Goal: Task Accomplishment & Management: Manage account settings

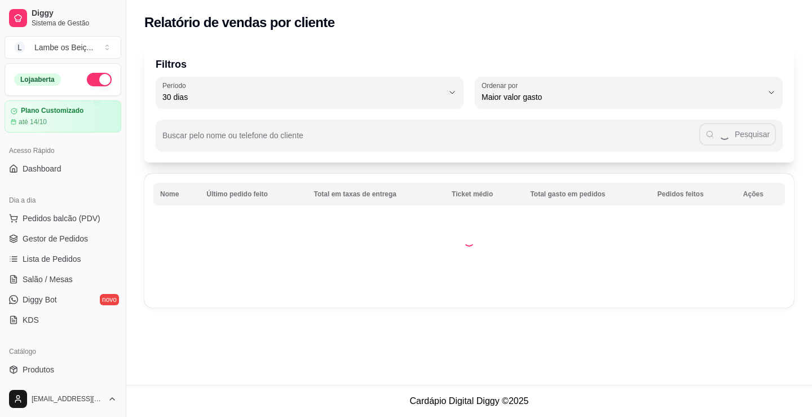
select select "30"
select select "HIGHEST_TOTAL_SPENT_WITH_ORDERS"
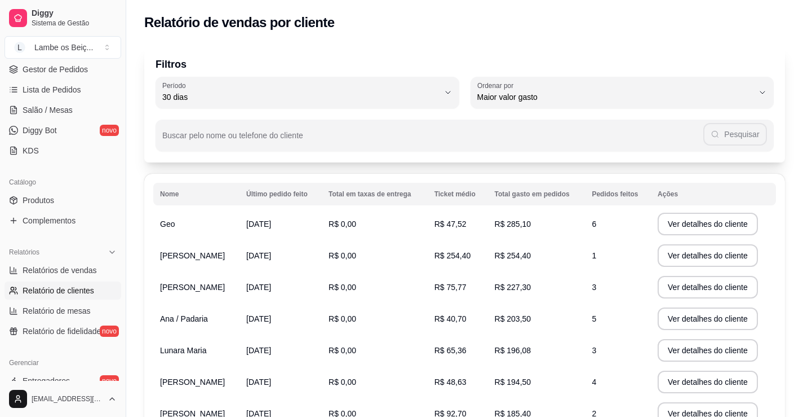
scroll to position [338, 0]
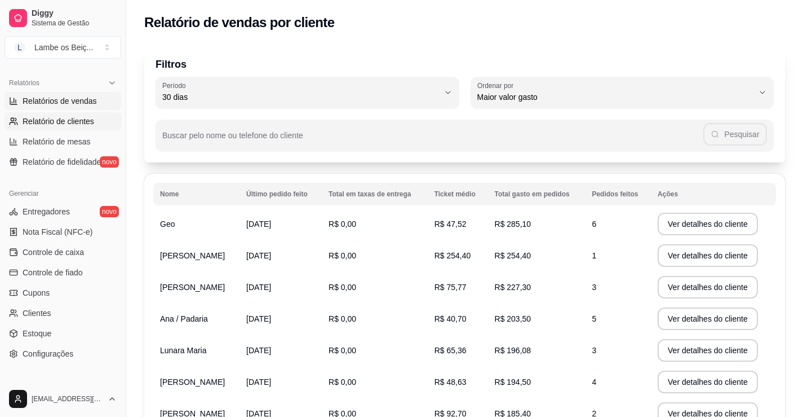
click at [64, 95] on link "Relatórios de vendas" at bounding box center [63, 101] width 117 height 18
select select "ALL"
select select "0"
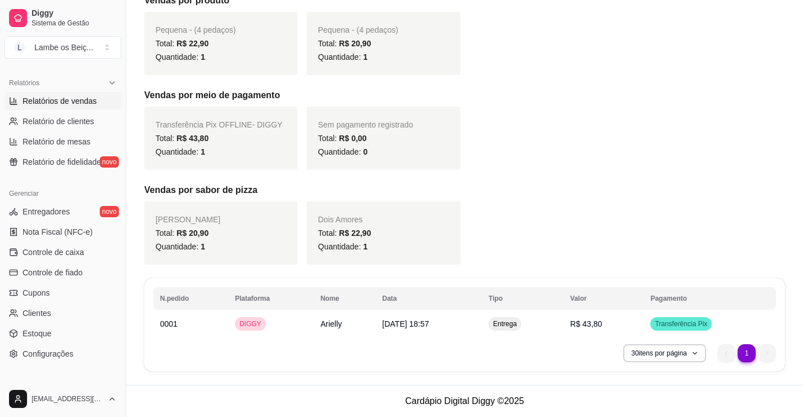
scroll to position [169, 0]
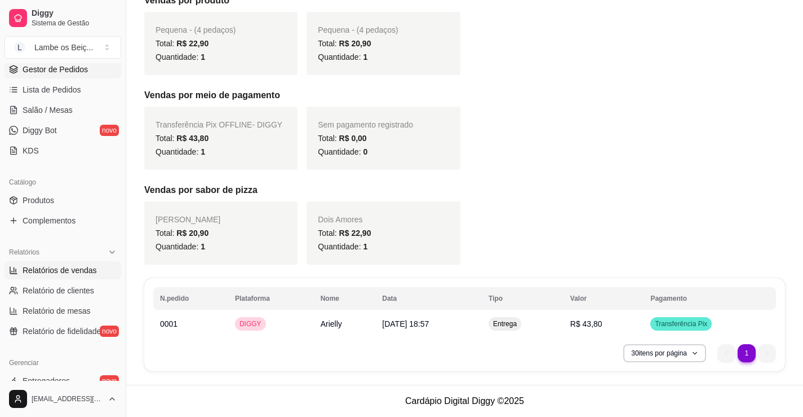
click at [63, 65] on span "Gestor de Pedidos" at bounding box center [55, 69] width 65 height 11
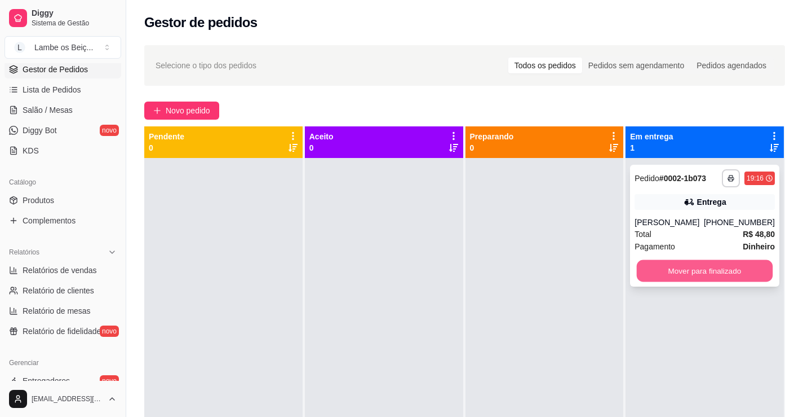
click at [731, 263] on button "Mover para finalizado" at bounding box center [705, 271] width 136 height 22
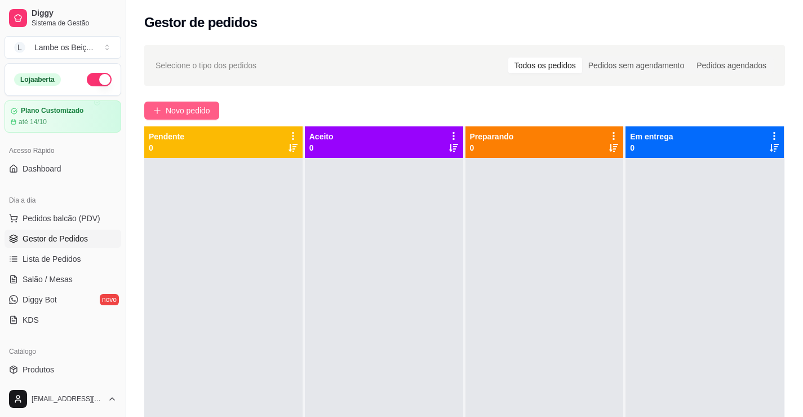
click at [167, 105] on span "Novo pedido" at bounding box center [188, 110] width 45 height 12
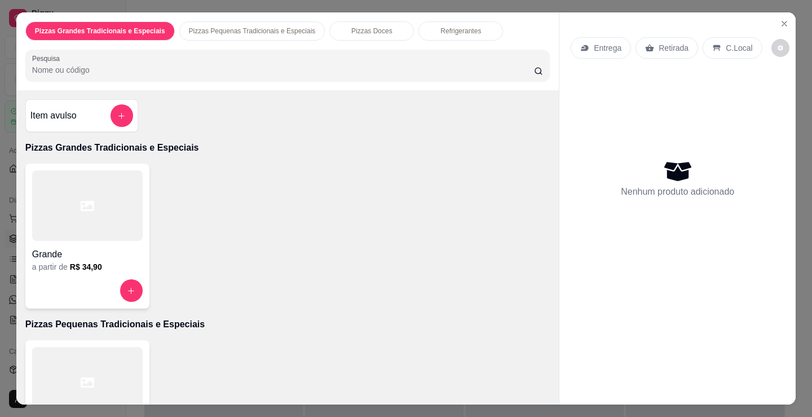
scroll to position [113, 0]
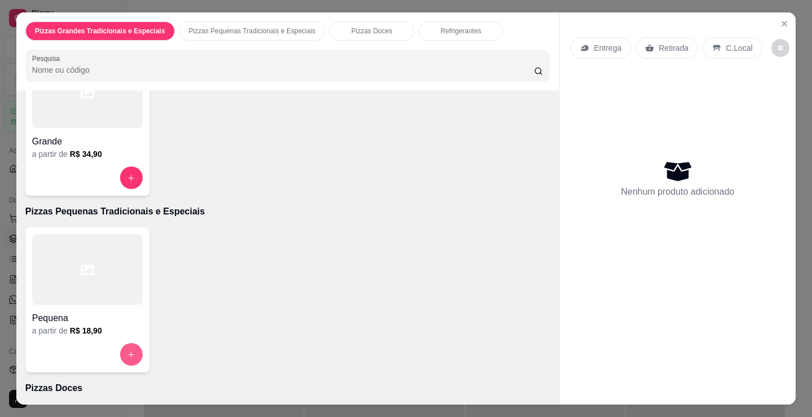
click at [127, 344] on button "increase-product-quantity" at bounding box center [131, 354] width 23 height 23
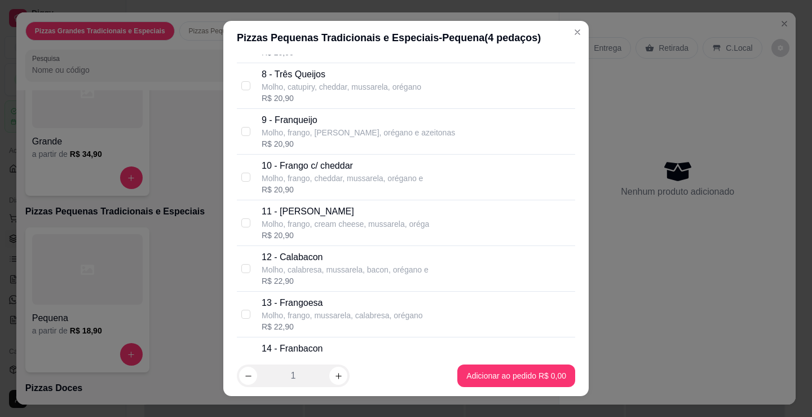
scroll to position [451, 0]
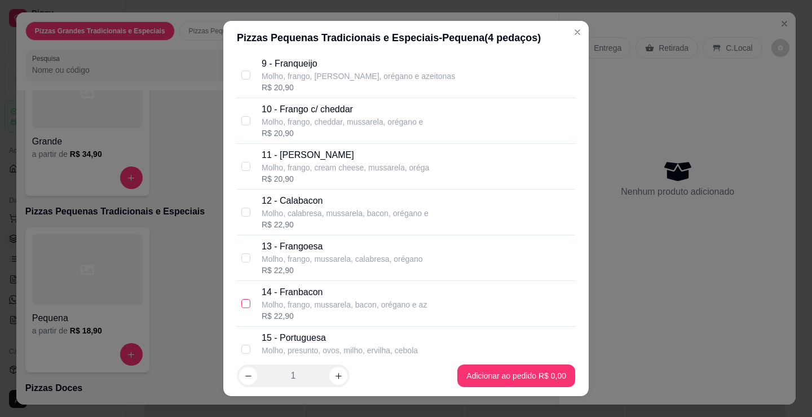
click at [242, 301] on input "checkbox" at bounding box center [245, 303] width 9 height 9
checkbox input "true"
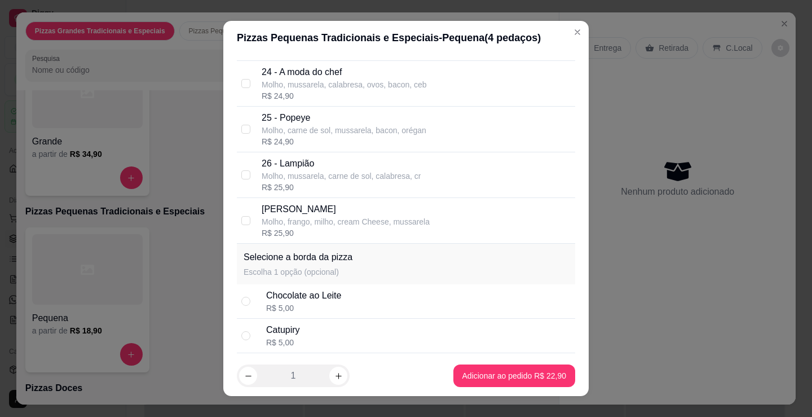
scroll to position [1278, 0]
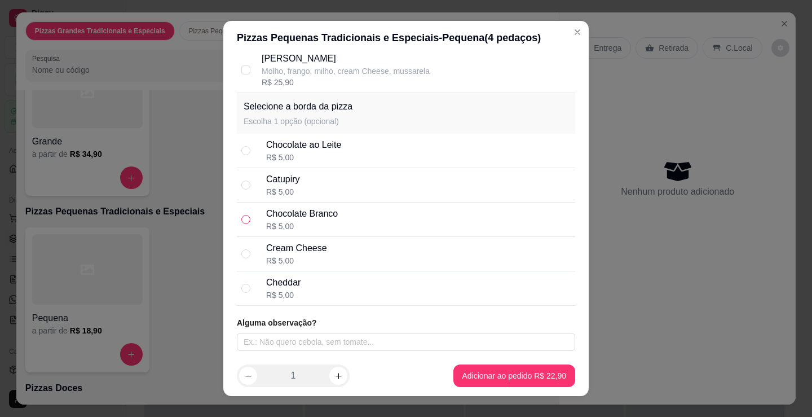
click at [241, 219] on input "radio" at bounding box center [245, 219] width 9 height 9
radio input "true"
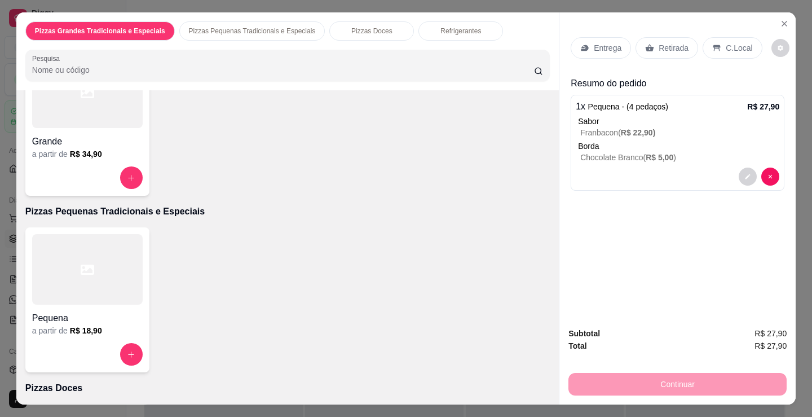
click at [609, 42] on p "Entrega" at bounding box center [608, 47] width 28 height 11
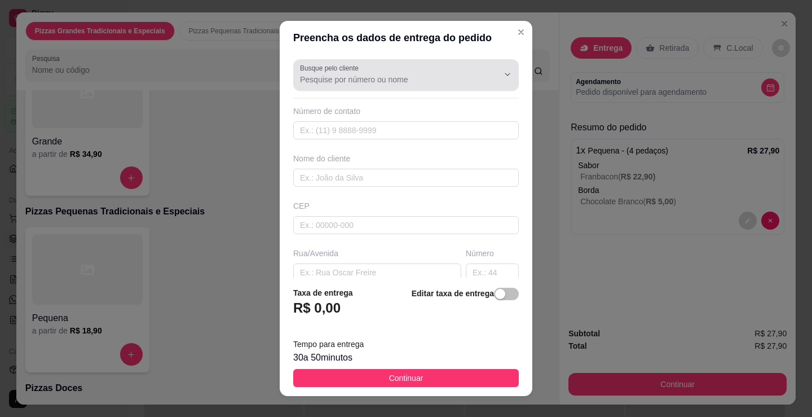
click at [333, 78] on input "Busque pelo cliente" at bounding box center [390, 79] width 180 height 11
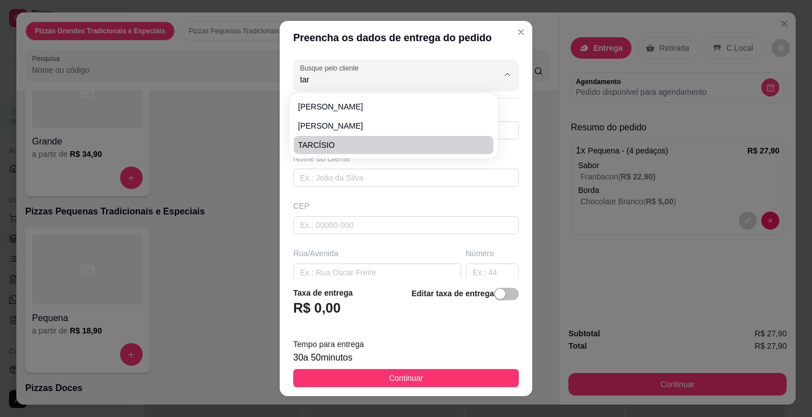
click at [324, 145] on span "TARCÍSIO" at bounding box center [387, 144] width 179 height 11
type input "TARCÍSIO"
type input "8381410598"
type input "TARCÍSIO"
type input "[STREET_ADDRESS][PERSON_NAME]"
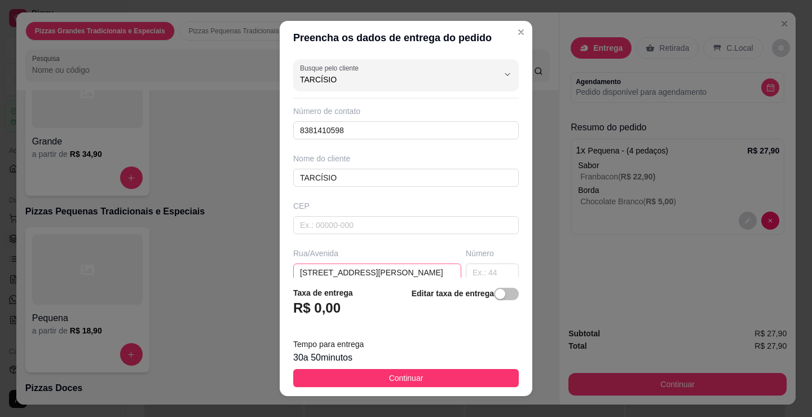
type input "TARCÍSIO"
click at [392, 273] on input "[STREET_ADDRESS][PERSON_NAME]" at bounding box center [377, 272] width 168 height 18
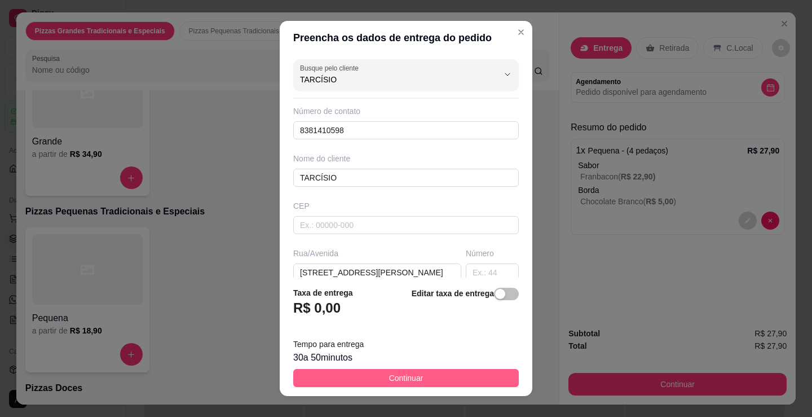
click at [421, 378] on button "Continuar" at bounding box center [405, 378] width 225 height 18
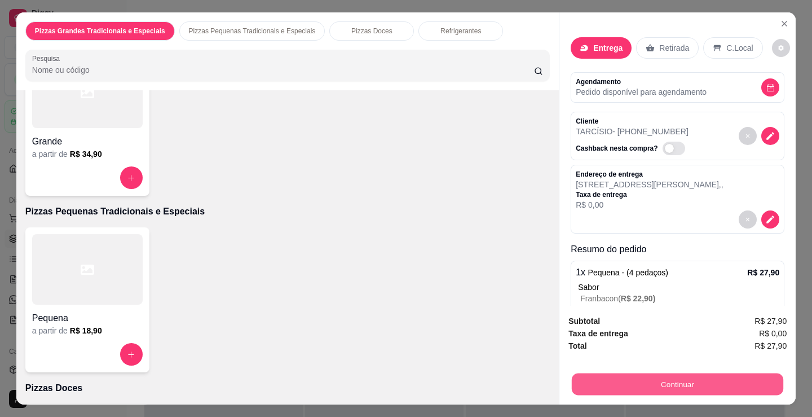
click at [683, 379] on button "Continuar" at bounding box center [677, 384] width 211 height 22
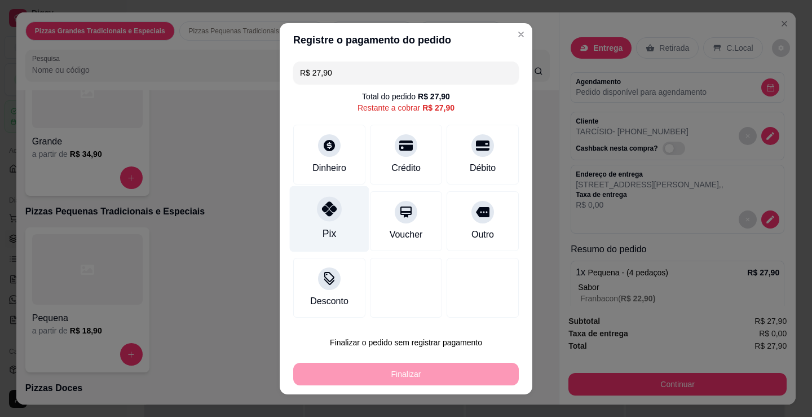
click at [310, 223] on div "Pix" at bounding box center [329, 218] width 79 height 66
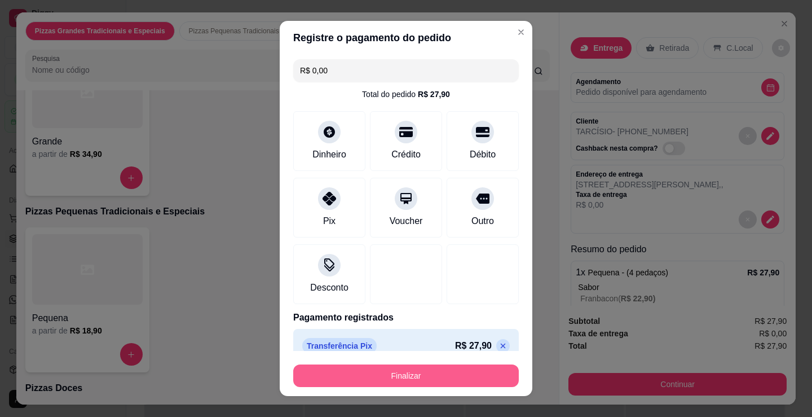
click at [461, 368] on button "Finalizar" at bounding box center [405, 375] width 225 height 23
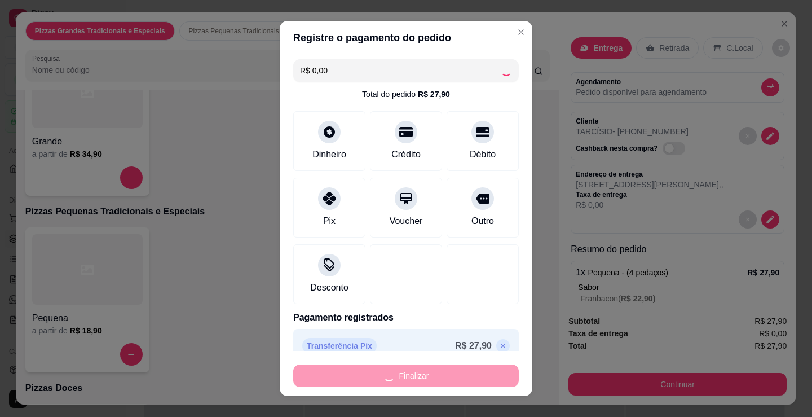
type input "-R$ 27,90"
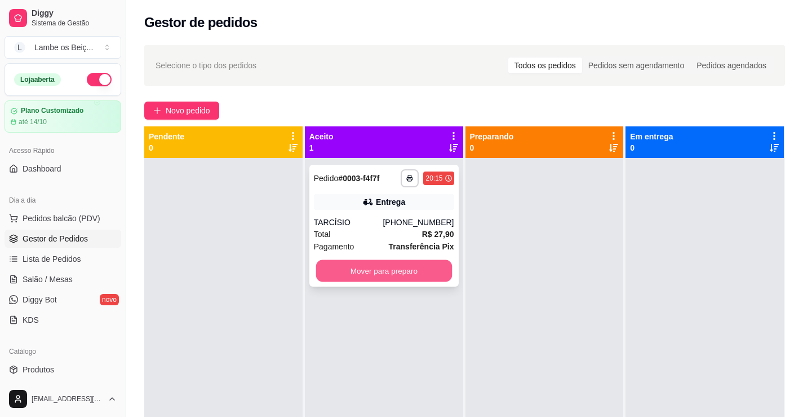
click at [419, 267] on button "Mover para preparo" at bounding box center [384, 271] width 136 height 22
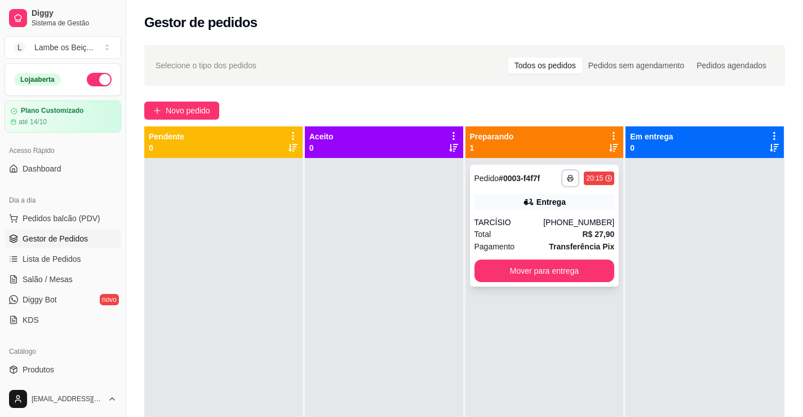
click at [493, 225] on div "TARCÍSIO" at bounding box center [509, 221] width 69 height 11
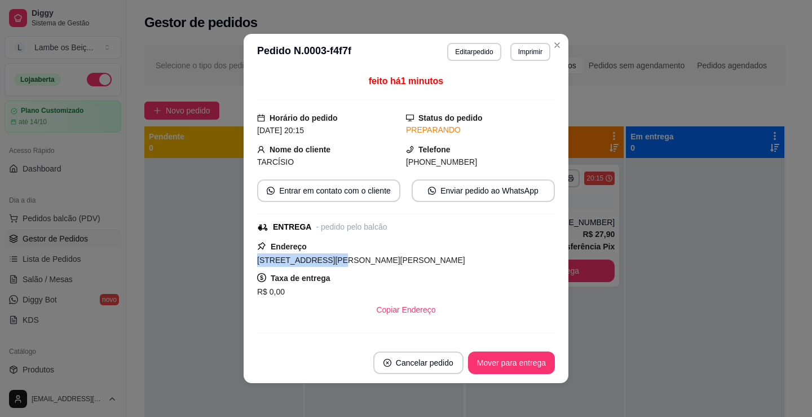
drag, startPoint x: 254, startPoint y: 259, endPoint x: 318, endPoint y: 252, distance: 64.7
click at [318, 258] on span "[STREET_ADDRESS][PERSON_NAME][PERSON_NAME]" at bounding box center [361, 259] width 208 height 9
copy span "[STREET_ADDRESS][PERSON_NAME]"
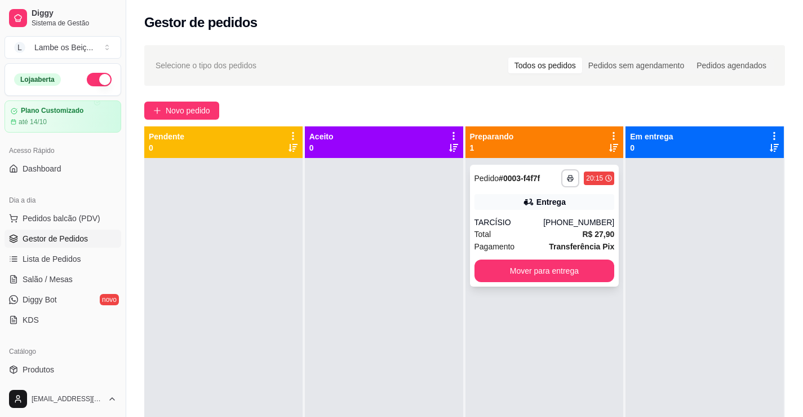
click at [569, 221] on div "[PHONE_NUMBER]" at bounding box center [578, 221] width 71 height 11
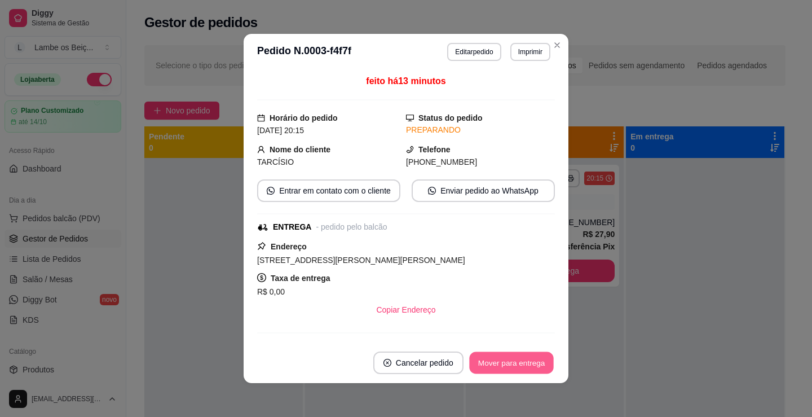
click at [520, 358] on button "Mover para entrega" at bounding box center [511, 363] width 85 height 22
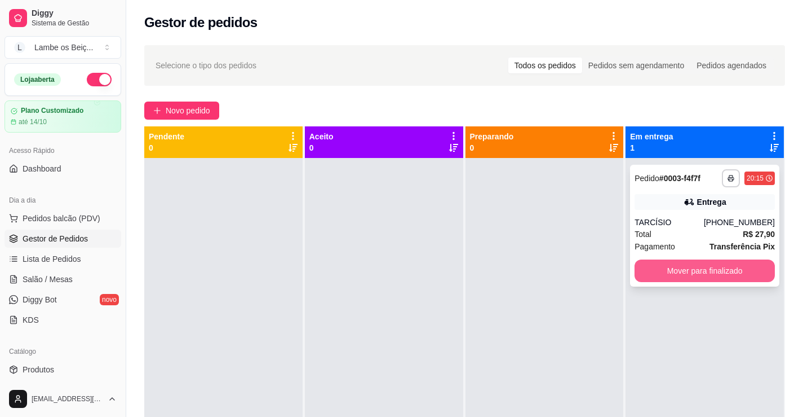
click at [746, 269] on button "Mover para finalizado" at bounding box center [705, 270] width 140 height 23
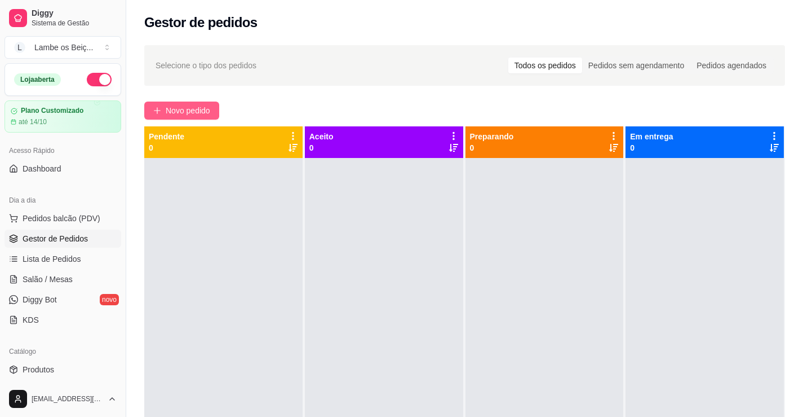
click at [163, 109] on button "Novo pedido" at bounding box center [181, 110] width 75 height 18
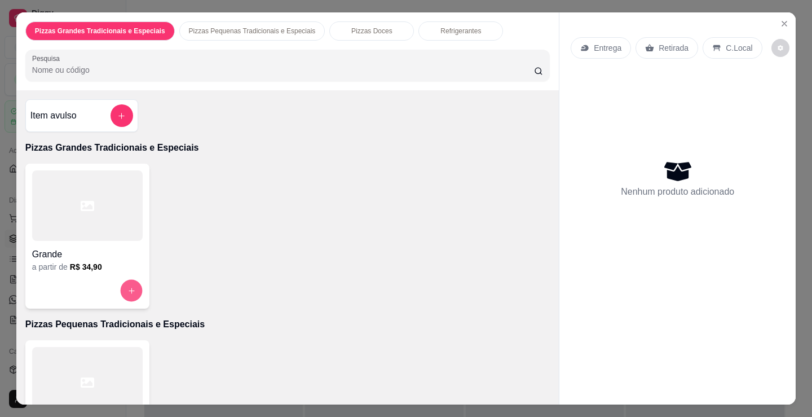
click at [128, 286] on icon "increase-product-quantity" at bounding box center [131, 290] width 8 height 8
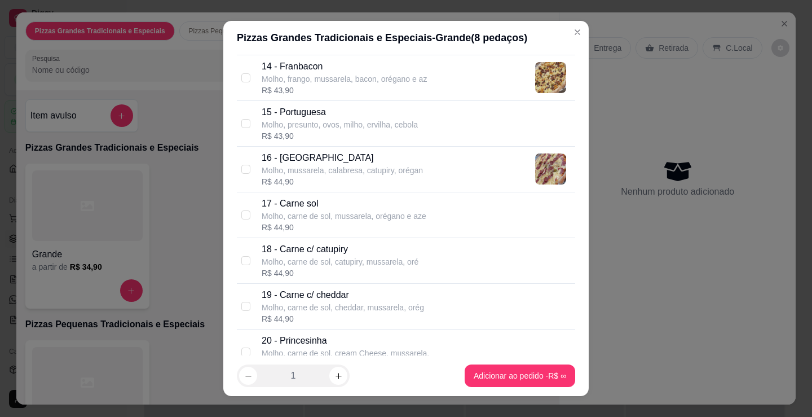
scroll to position [789, 0]
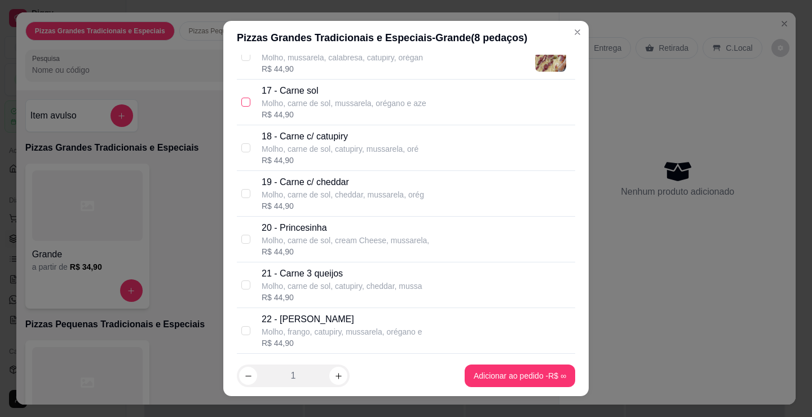
click at [241, 100] on input "checkbox" at bounding box center [245, 102] width 9 height 9
checkbox input "true"
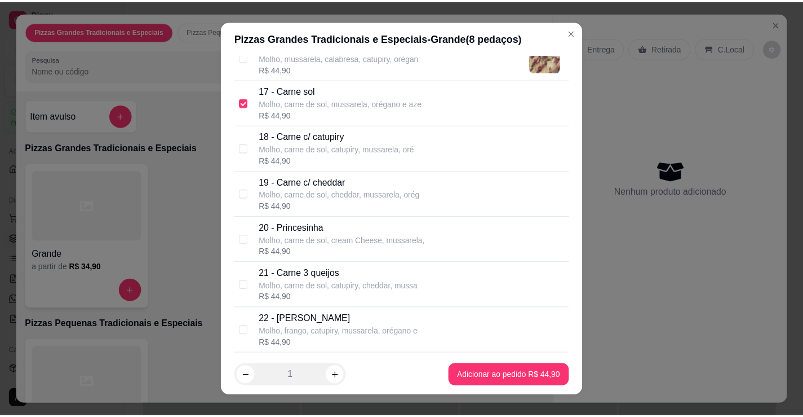
scroll to position [676, 0]
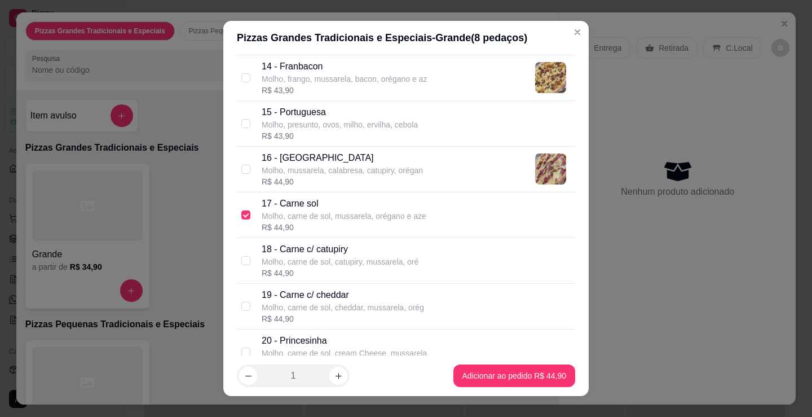
drag, startPoint x: 240, startPoint y: 119, endPoint x: 483, endPoint y: 280, distance: 291.3
click at [241, 119] on input "checkbox" at bounding box center [245, 123] width 9 height 9
checkbox input "true"
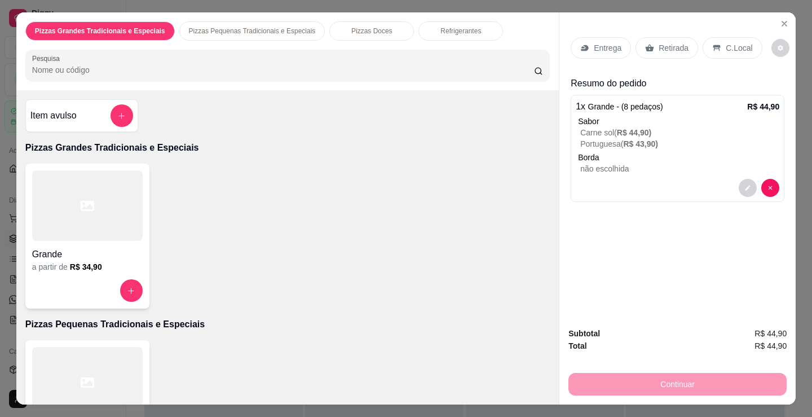
click at [610, 48] on p "Entrega" at bounding box center [608, 47] width 28 height 11
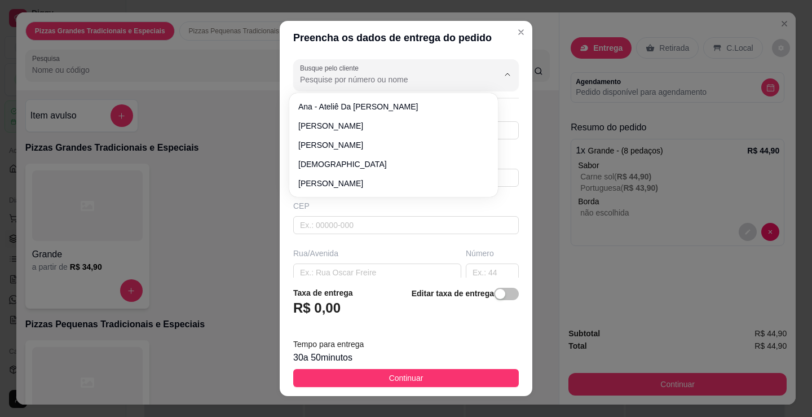
click at [363, 74] on input "Busque pelo cliente" at bounding box center [390, 79] width 180 height 11
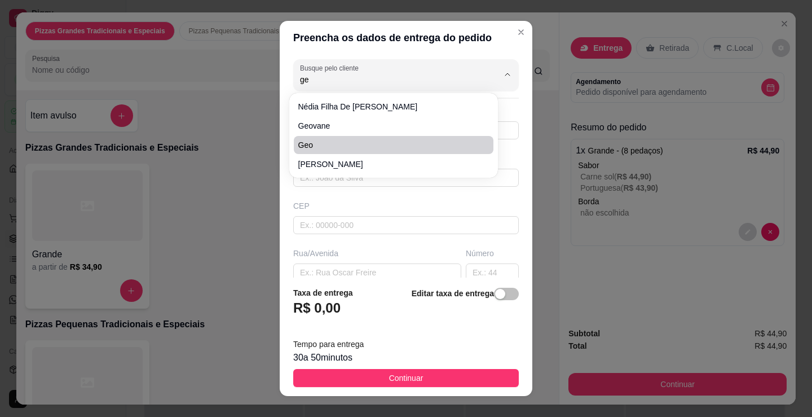
click at [329, 145] on span "Geo" at bounding box center [387, 144] width 179 height 11
type input "Geo"
type input "8382267549"
type input "Geo"
type input "Loteamento Boa Vista cs nv de Marcos da padaria"
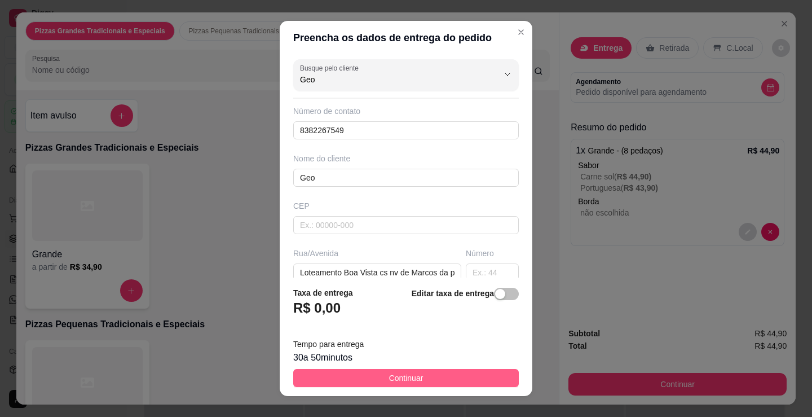
type input "Geo"
click at [458, 374] on button "Continuar" at bounding box center [405, 378] width 225 height 18
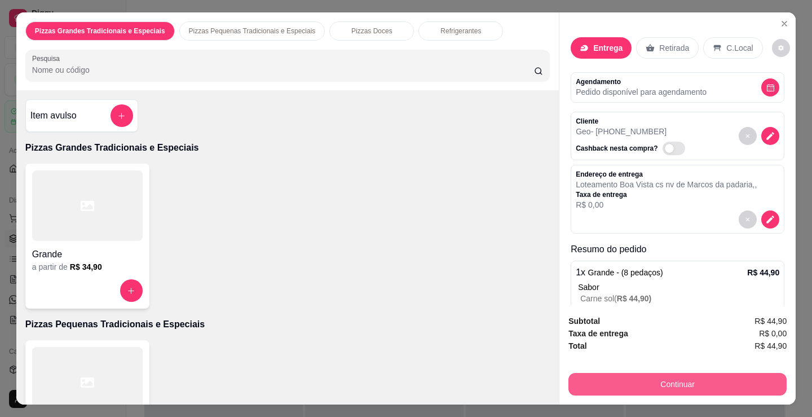
click at [618, 381] on button "Continuar" at bounding box center [677, 384] width 218 height 23
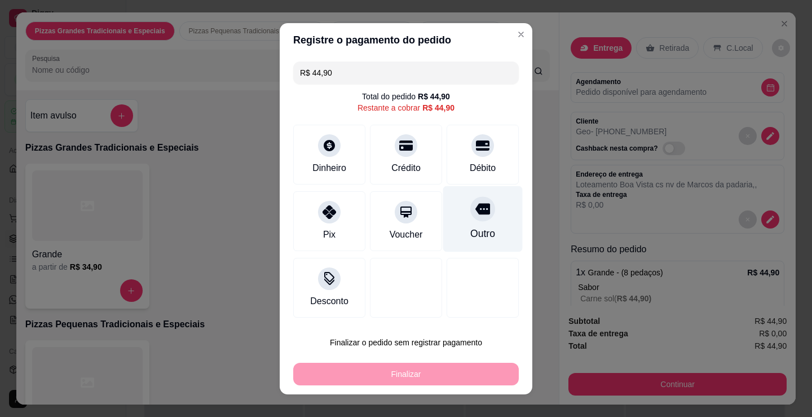
click at [476, 220] on div "Outro" at bounding box center [482, 218] width 79 height 66
type input "R$ 0,00"
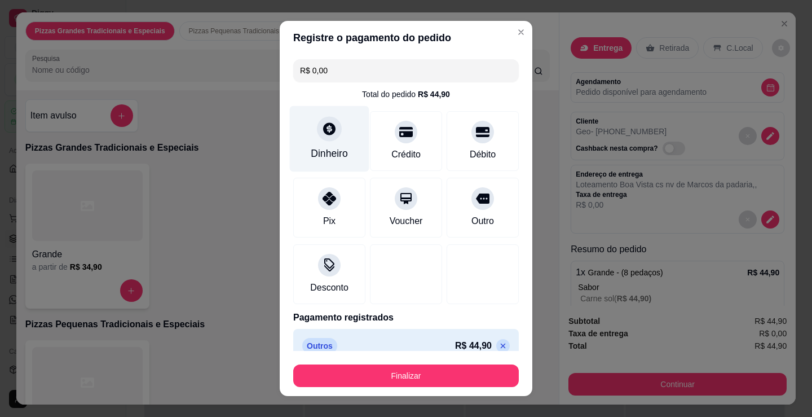
click at [330, 141] on div "Dinheiro" at bounding box center [329, 139] width 79 height 66
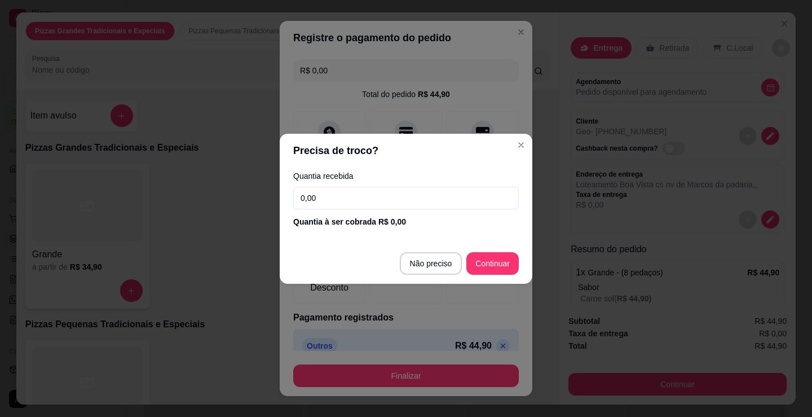
click at [324, 201] on input "0,00" at bounding box center [405, 198] width 225 height 23
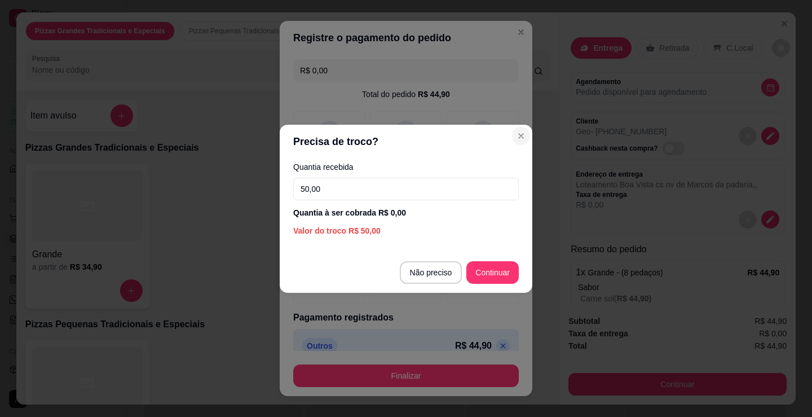
type input "50,00"
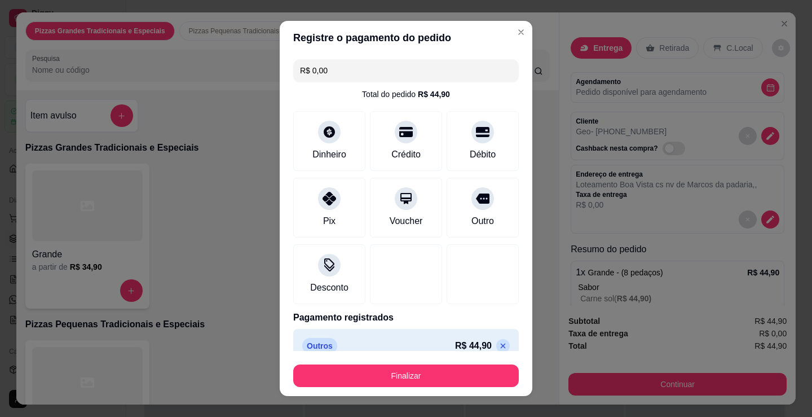
click at [498, 344] on icon at bounding box center [502, 345] width 9 height 9
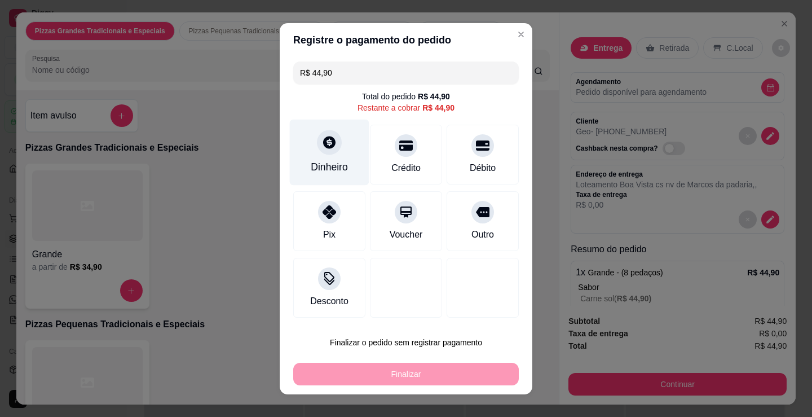
click at [320, 152] on div at bounding box center [329, 142] width 25 height 25
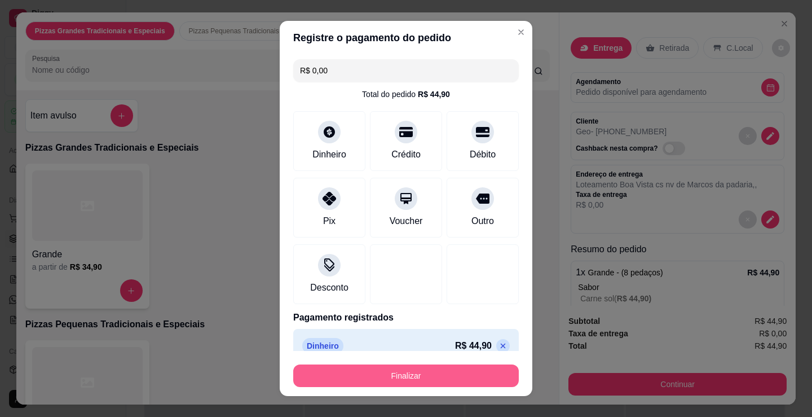
click at [395, 372] on button "Finalizar" at bounding box center [405, 375] width 225 height 23
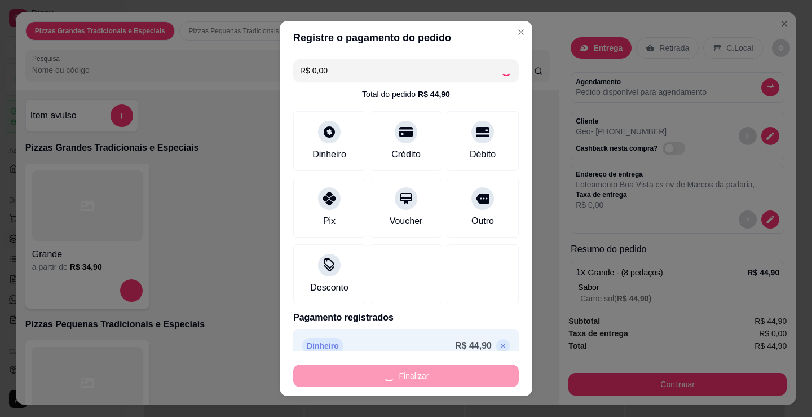
type input "-R$ 44,90"
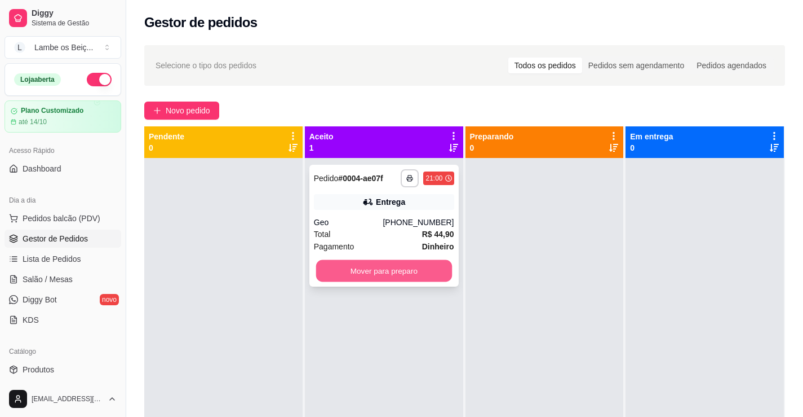
click at [409, 267] on button "Mover para preparo" at bounding box center [384, 271] width 136 height 22
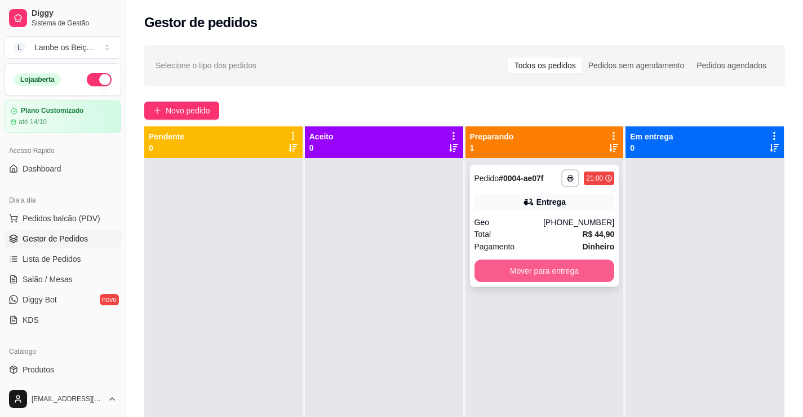
click at [545, 272] on button "Mover para entrega" at bounding box center [545, 270] width 140 height 23
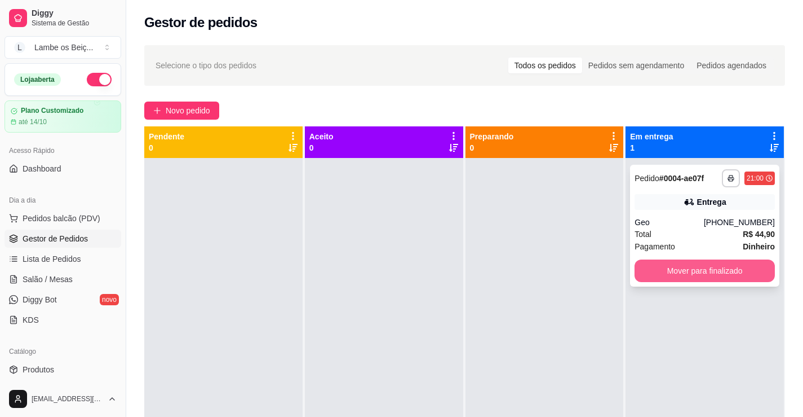
click at [699, 268] on button "Mover para finalizado" at bounding box center [705, 270] width 140 height 23
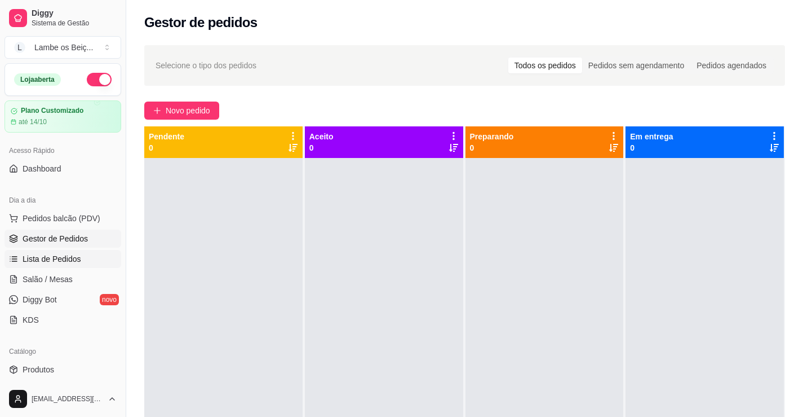
scroll to position [113, 0]
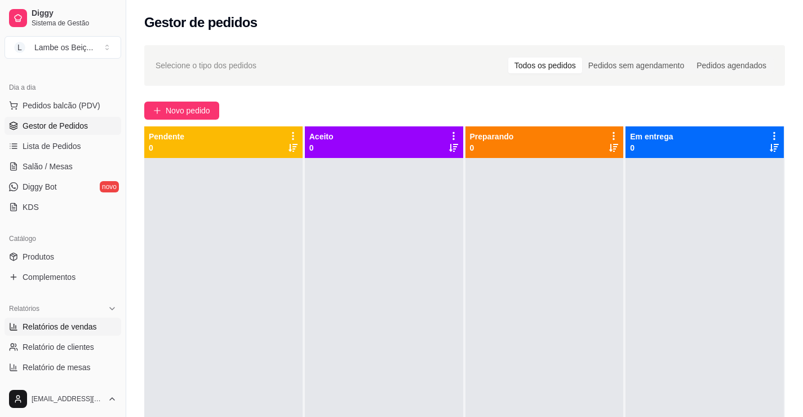
click at [34, 322] on span "Relatórios de vendas" at bounding box center [60, 326] width 74 height 11
